Goal: Information Seeking & Learning: Learn about a topic

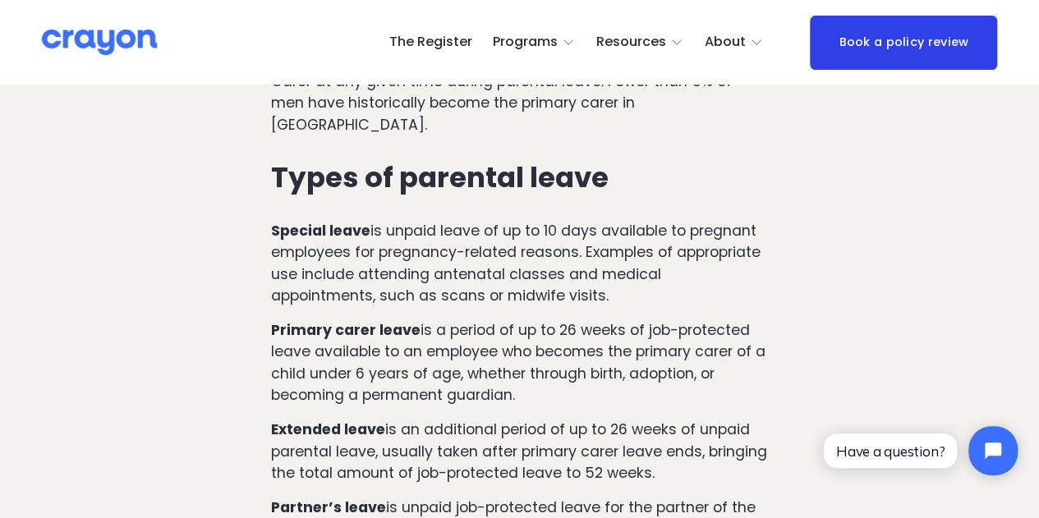
drag, startPoint x: 271, startPoint y: 311, endPoint x: 578, endPoint y: 378, distance: 314.3
click at [578, 378] on p "Primary carer leave is a period of up to 26 weeks of job-protected leave availa…" at bounding box center [519, 362] width 497 height 86
copy p "Primary carer leave is a period of up to 26 weeks of job-protected leave availa…"
click at [437, 247] on p "Special leave is unpaid leave of up to 10 days available to pregnant employees …" at bounding box center [519, 262] width 497 height 86
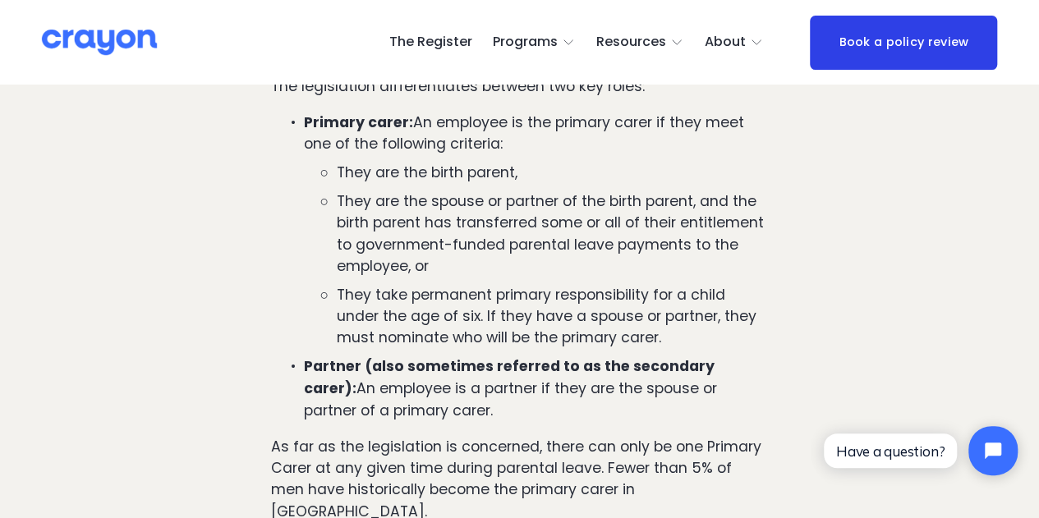
scroll to position [1135, 0]
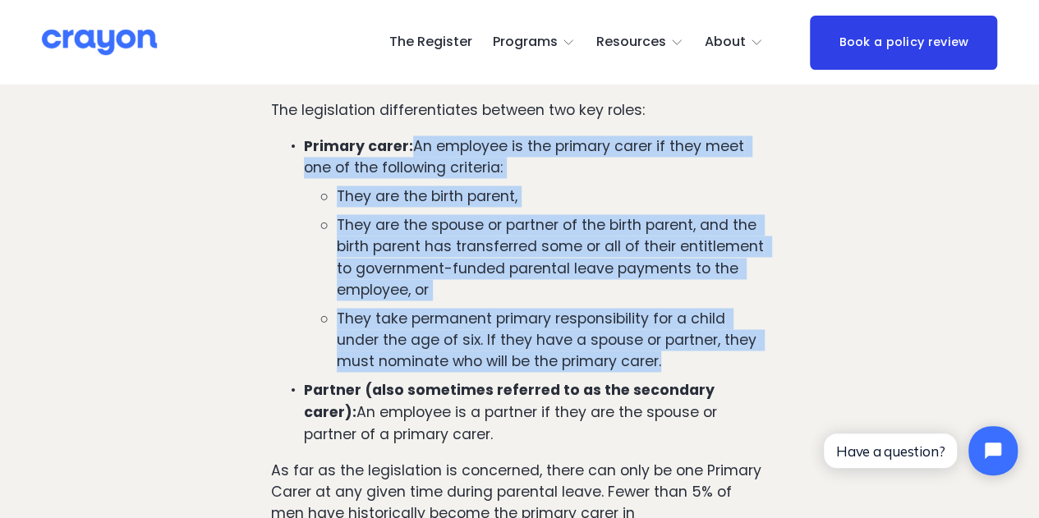
drag, startPoint x: 415, startPoint y: 149, endPoint x: 678, endPoint y: 360, distance: 337.5
click at [678, 360] on li "Primary carer: An employee is the primary carer if they meet one of the followi…" at bounding box center [536, 253] width 464 height 237
copy li "An employee is the primary carer if they meet one of the following criteria: Th…"
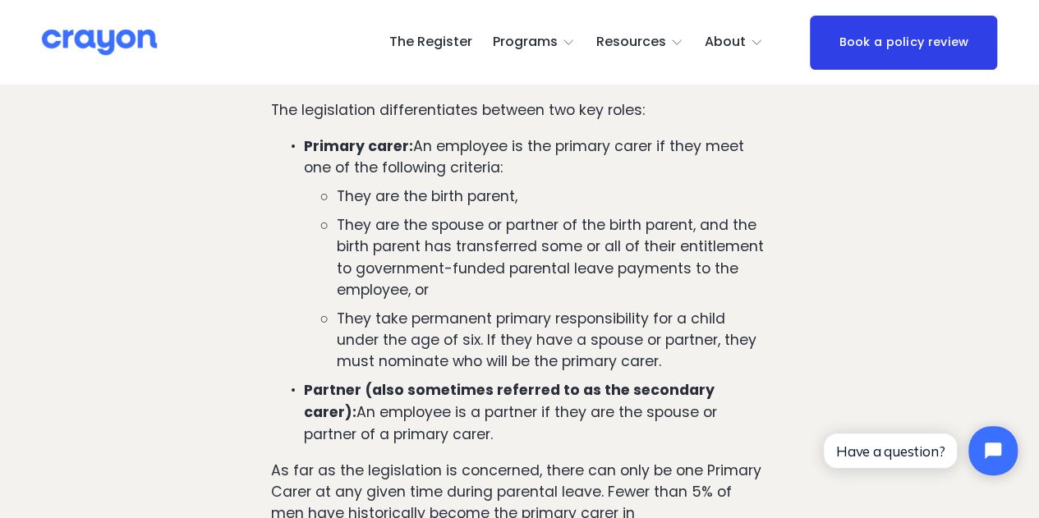
click at [329, 403] on strong "Partner (also sometimes referred to as the secondary carer):" at bounding box center [511, 400] width 414 height 41
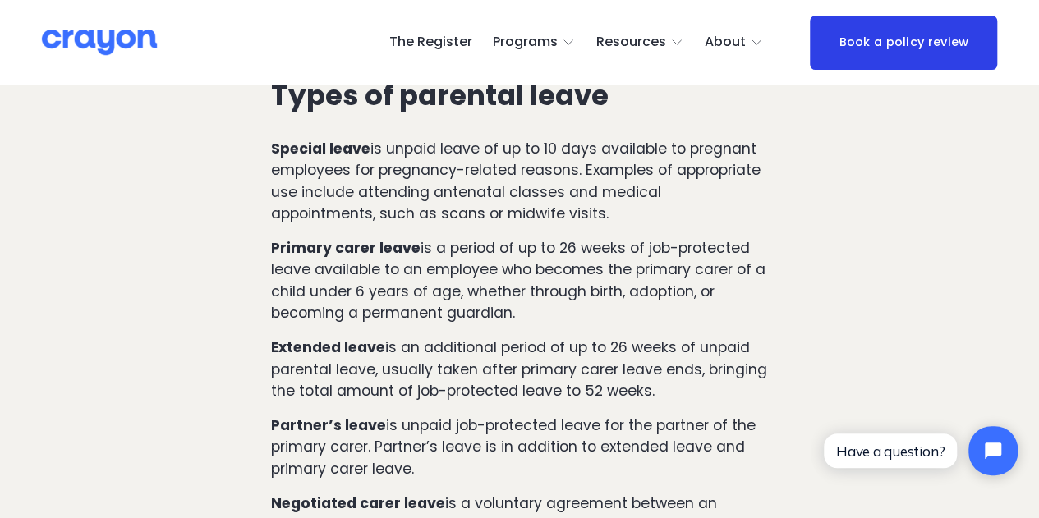
scroll to position [1628, 0]
click at [343, 337] on strong "Extended leave" at bounding box center [328, 347] width 114 height 20
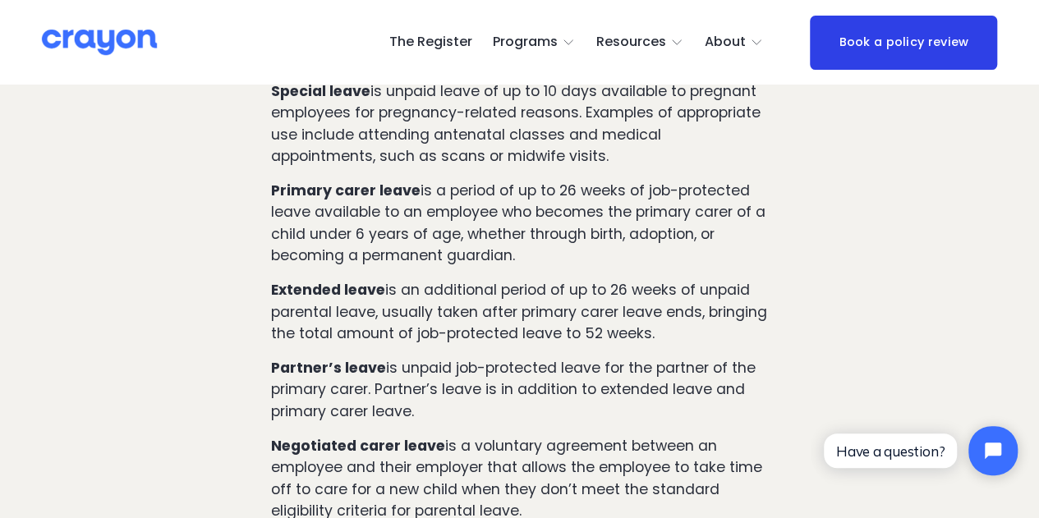
scroll to position [1710, 0]
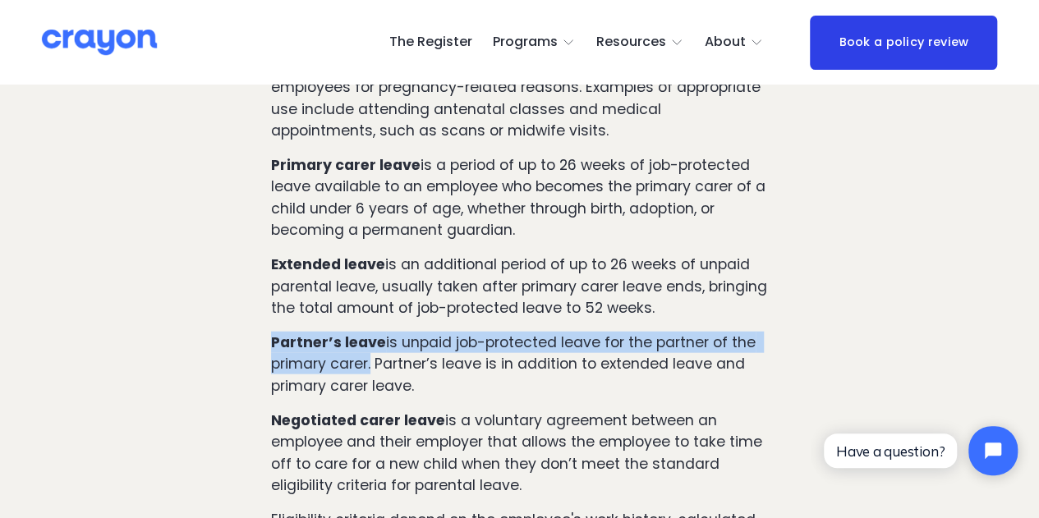
drag, startPoint x: 266, startPoint y: 324, endPoint x: 368, endPoint y: 347, distance: 104.4
click at [368, 347] on div "The legislation differentiates between two key roles: Primary carer: An employe…" at bounding box center [519, 110] width 525 height 1199
copy p "Partner’s leave is unpaid job-protected leave for the partner of the primary ca…"
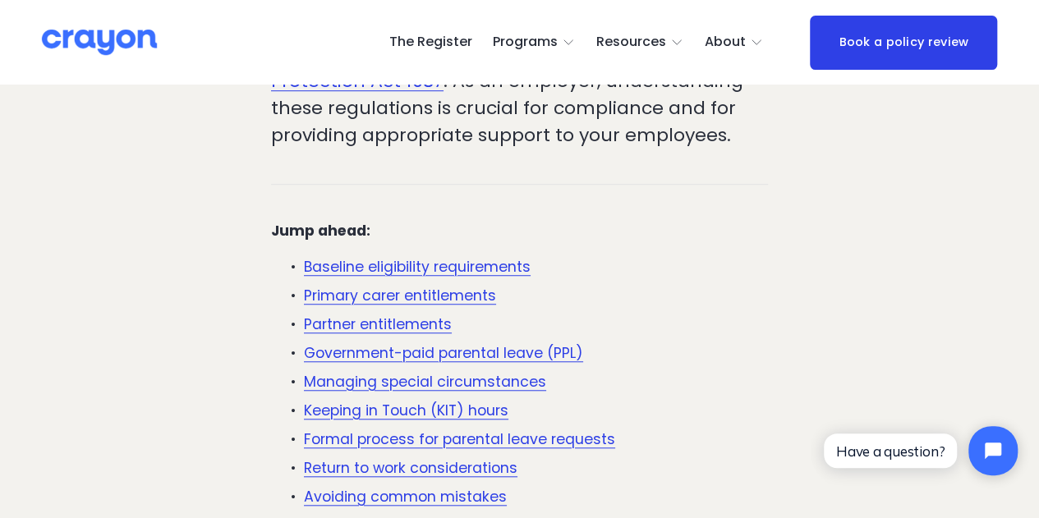
scroll to position [314, 0]
